Goal: Transaction & Acquisition: Purchase product/service

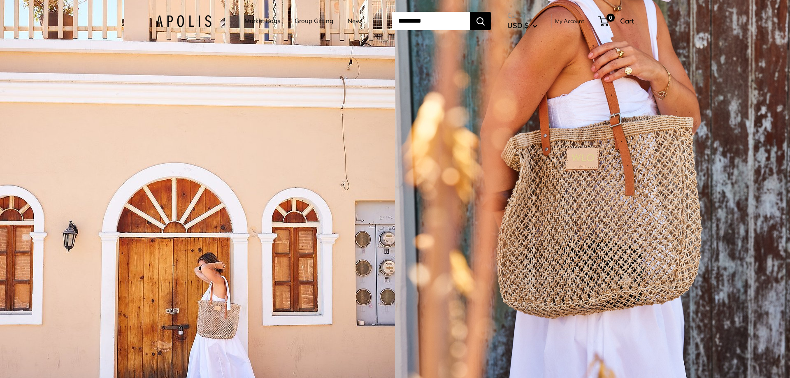
click at [260, 22] on link "Market Bags" at bounding box center [263, 21] width 36 height 12
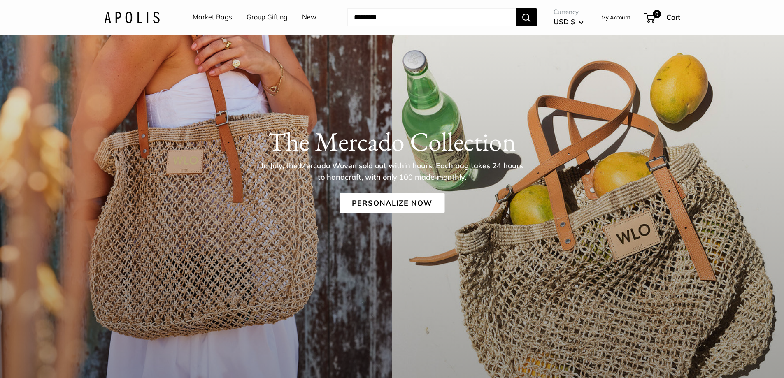
scroll to position [165, 0]
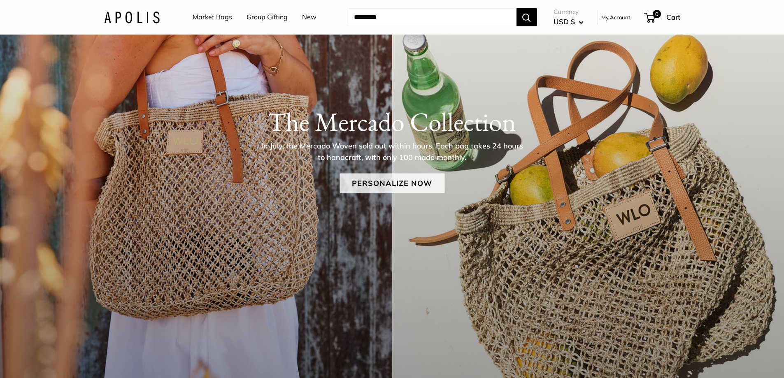
click at [403, 182] on link "Personalize Now" at bounding box center [392, 183] width 105 height 20
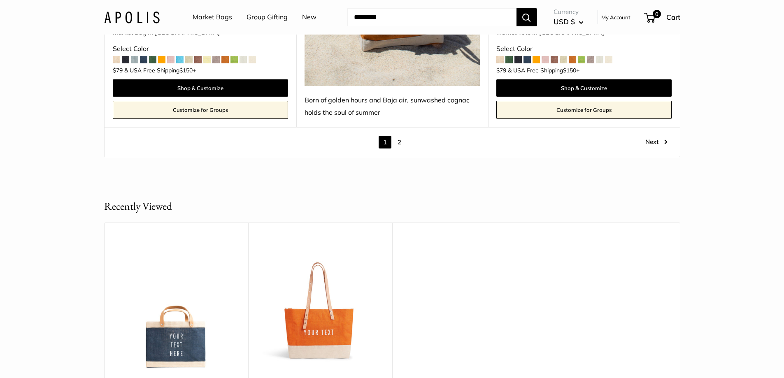
scroll to position [4940, 0]
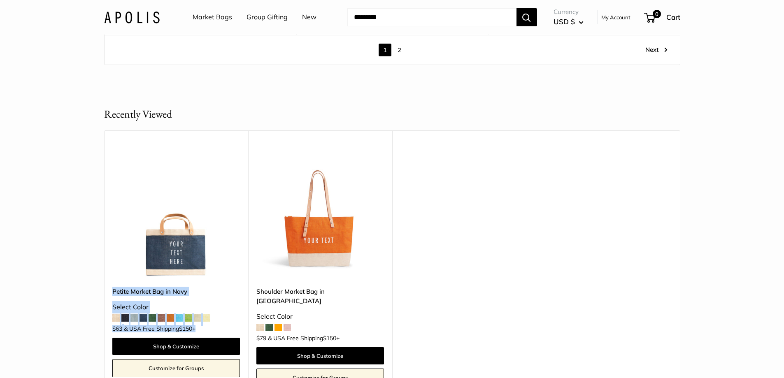
drag, startPoint x: 107, startPoint y: 274, endPoint x: 217, endPoint y: 309, distance: 115.8
click at [221, 311] on div "Upgrade: Next Day Fulfillment Customizable Text Sturdy & Spill Resistant New Pe…" at bounding box center [176, 258] width 144 height 255
copy div "Petite Market Bag in Navy Select Color $63 & [GEOGRAPHIC_DATA] Free Shipping $1…"
